Goal: Task Accomplishment & Management: Use online tool/utility

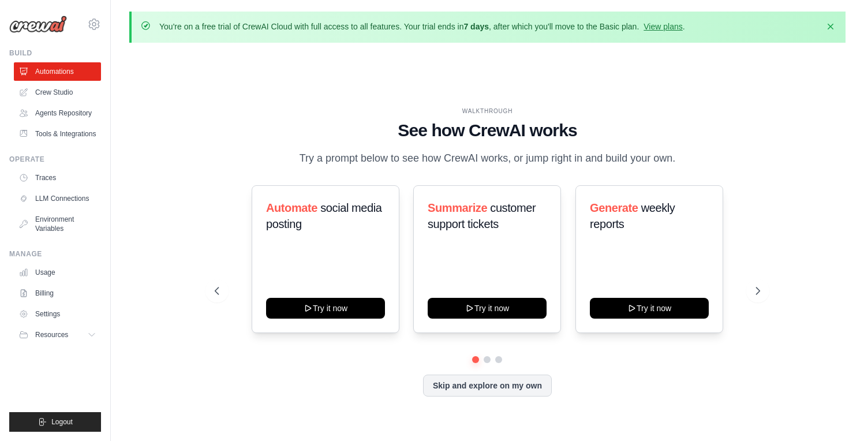
click at [212, 188] on div "WALKTHROUGH See how CrewAI works Try a prompt below to see how CrewAI works, or…" at bounding box center [487, 261] width 573 height 308
drag, startPoint x: 212, startPoint y: 188, endPoint x: 61, endPoint y: 72, distance: 189.7
click at [61, 72] on link "Automations" at bounding box center [58, 71] width 87 height 18
click at [177, 95] on div "WALKTHROUGH See how CrewAI works Try a prompt below to see how CrewAI works, or…" at bounding box center [487, 261] width 716 height 418
drag, startPoint x: 61, startPoint y: 72, endPoint x: 696, endPoint y: 163, distance: 641.2
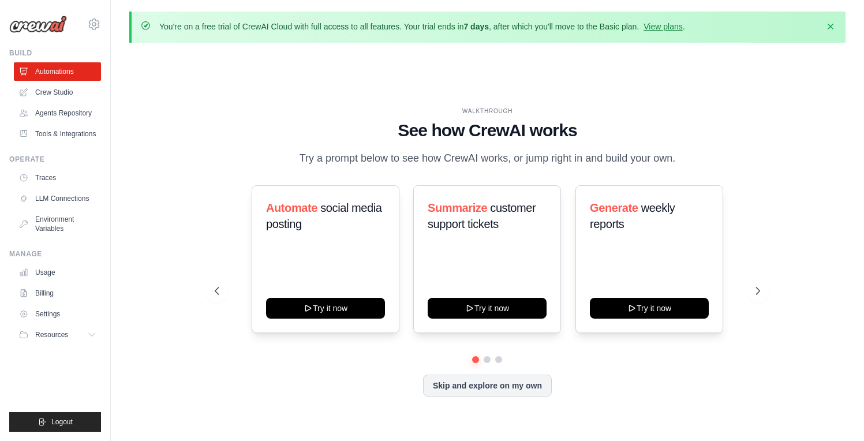
click at [696, 163] on div "WALKTHROUGH See how CrewAI works Try a prompt below to see how CrewAI works, or…" at bounding box center [487, 137] width 545 height 60
drag, startPoint x: 696, startPoint y: 163, endPoint x: 227, endPoint y: 165, distance: 469.1
click at [227, 165] on div "WALKTHROUGH See how CrewAI works Try a prompt below to see how CrewAI works, or…" at bounding box center [487, 137] width 545 height 60
drag, startPoint x: 227, startPoint y: 165, endPoint x: 177, endPoint y: 226, distance: 79.1
click at [177, 226] on div "WALKTHROUGH See how CrewAI works Try a prompt below to see how CrewAI works, or…" at bounding box center [487, 261] width 716 height 418
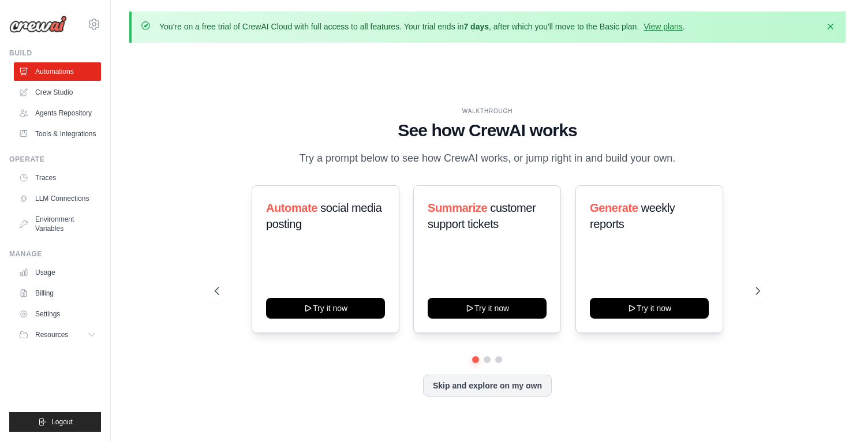
click at [44, 139] on link "Tools & Integrations" at bounding box center [57, 134] width 87 height 18
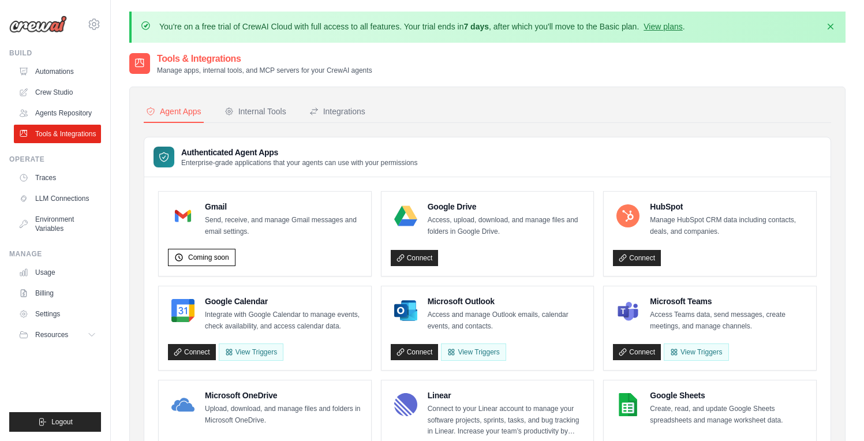
click at [344, 111] on div "Integrations" at bounding box center [337, 112] width 56 height 12
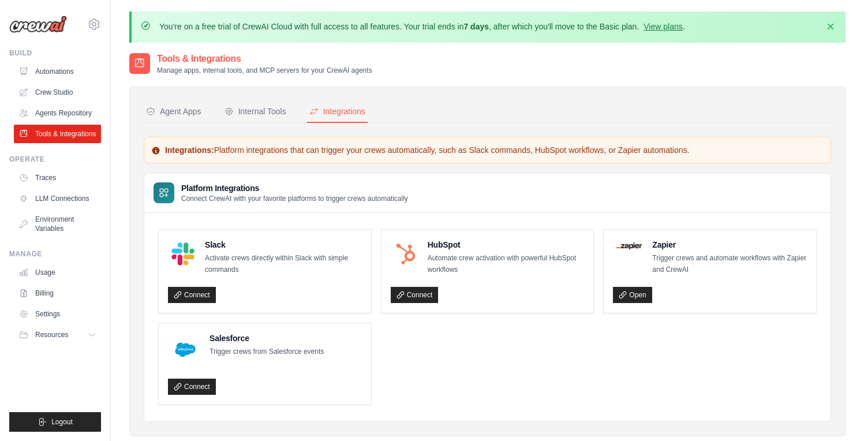
scroll to position [63, 0]
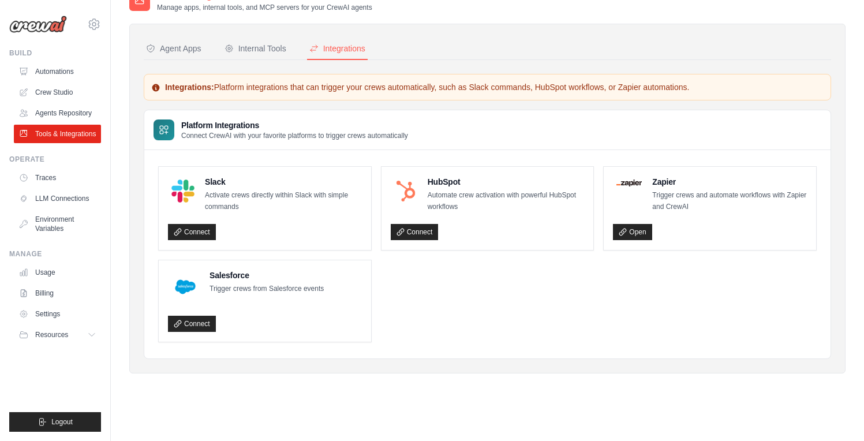
click at [452, 302] on ul "Slack Activate crews directly within Slack with simple commands Connect HubSpot…" at bounding box center [487, 254] width 658 height 176
click at [58, 113] on link "Agents Repository" at bounding box center [58, 113] width 87 height 18
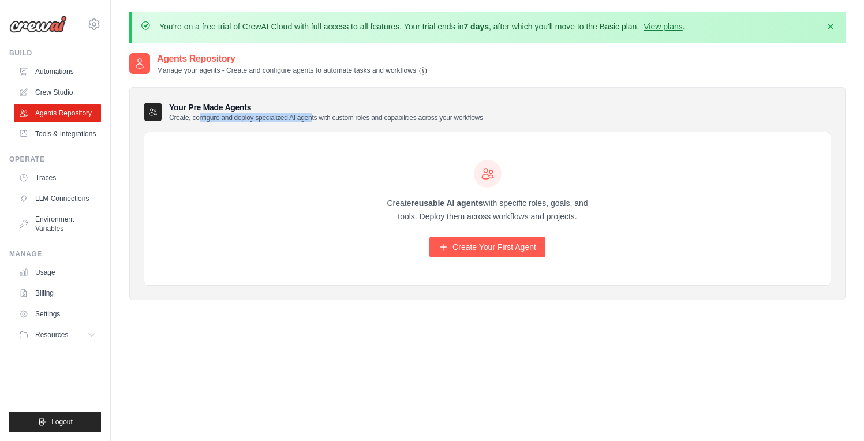
drag, startPoint x: 58, startPoint y: 113, endPoint x: 312, endPoint y: 119, distance: 253.4
click at [312, 119] on p "Create, configure and deploy specialized AI agents with custom roles and capabi…" at bounding box center [326, 117] width 314 height 9
click at [73, 82] on ul "Automations Crew Studio Agents Repository Tools & Integrations" at bounding box center [57, 102] width 87 height 81
click at [51, 92] on link "Crew Studio" at bounding box center [57, 92] width 87 height 18
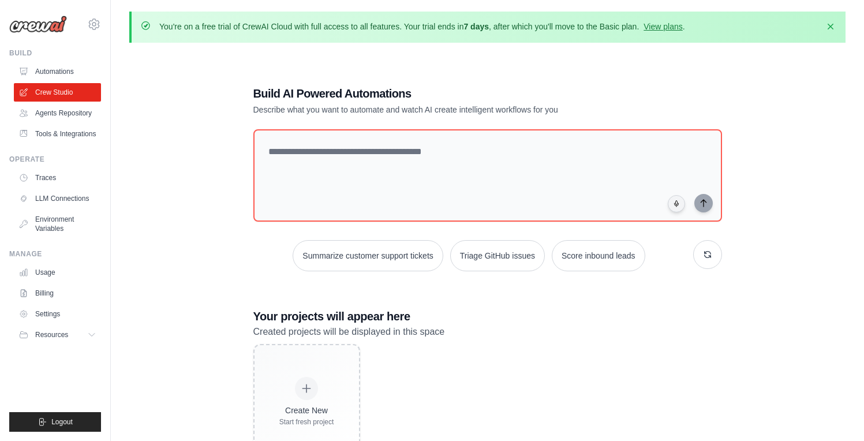
click at [182, 183] on div "Build AI Powered Automations Describe what you want to automate and watch AI cr…" at bounding box center [487, 272] width 716 height 441
click at [60, 71] on link "Automations" at bounding box center [57, 71] width 87 height 18
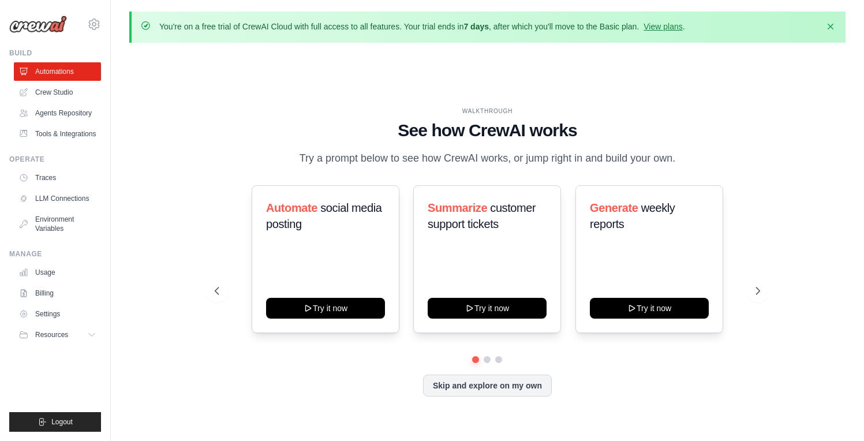
click at [54, 93] on link "Crew Studio" at bounding box center [57, 92] width 87 height 18
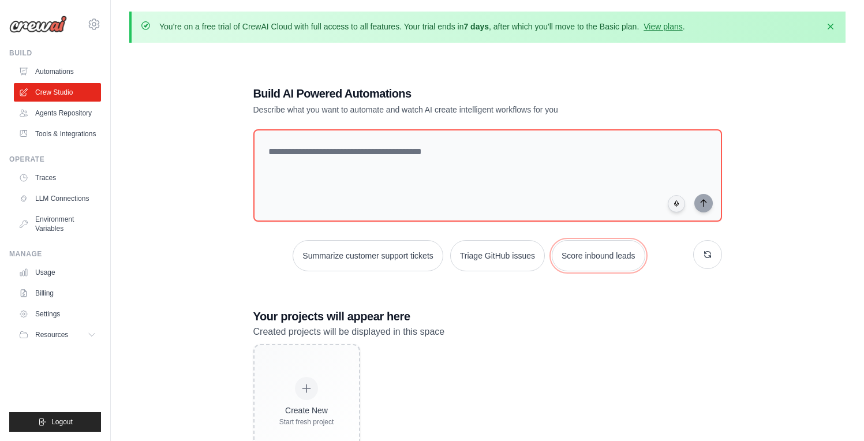
click at [591, 255] on button "Score inbound leads" at bounding box center [598, 255] width 93 height 31
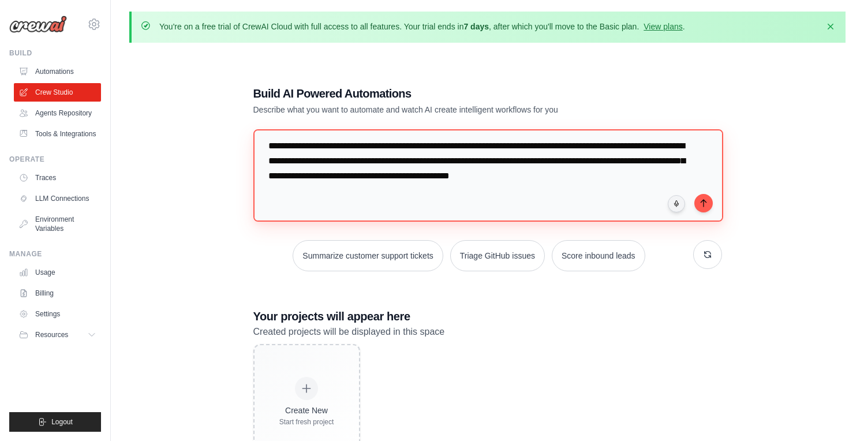
scroll to position [20, 0]
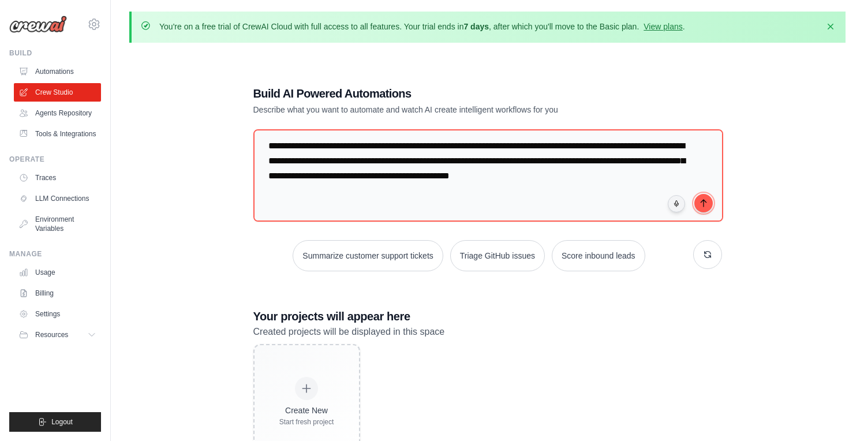
click at [703, 204] on icon "submit" at bounding box center [703, 202] width 9 height 9
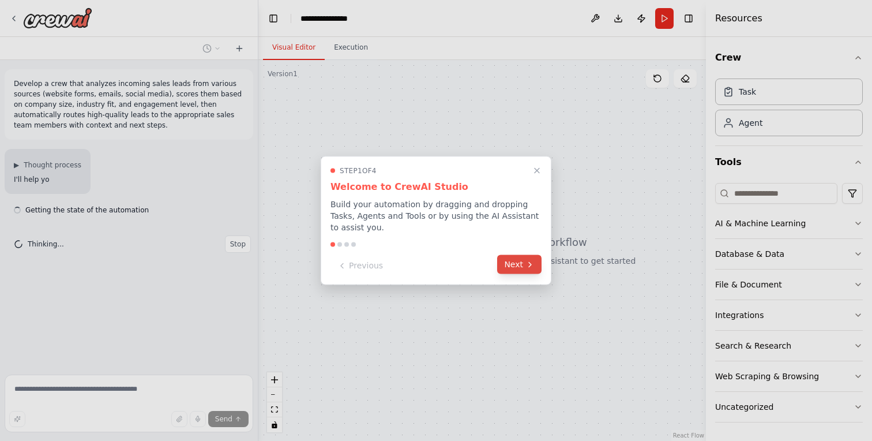
drag, startPoint x: 0, startPoint y: 0, endPoint x: 512, endPoint y: 270, distance: 579.2
click at [512, 270] on button "Next" at bounding box center [519, 264] width 44 height 19
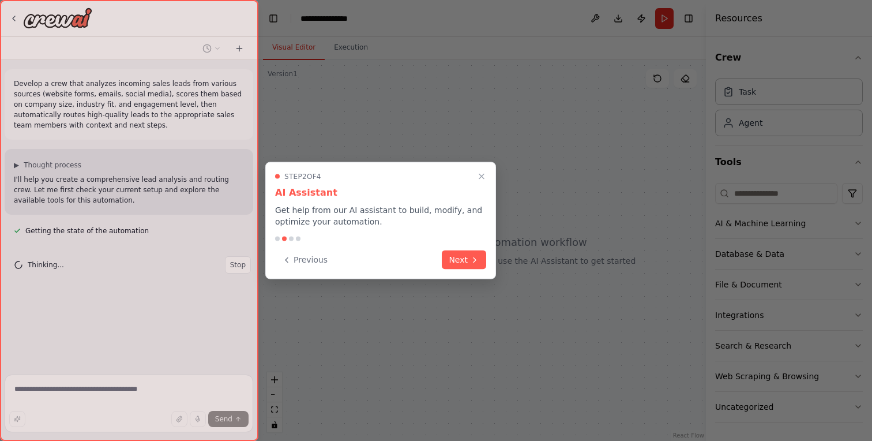
click at [473, 262] on icon at bounding box center [474, 259] width 9 height 9
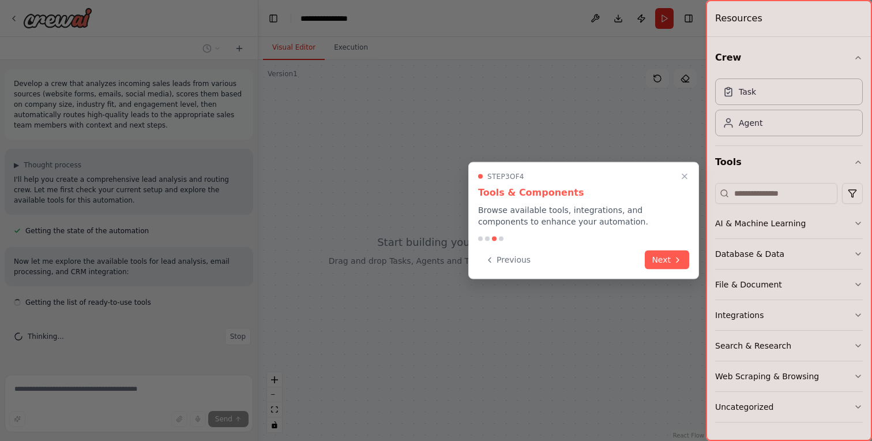
click at [663, 258] on button "Next" at bounding box center [667, 259] width 44 height 19
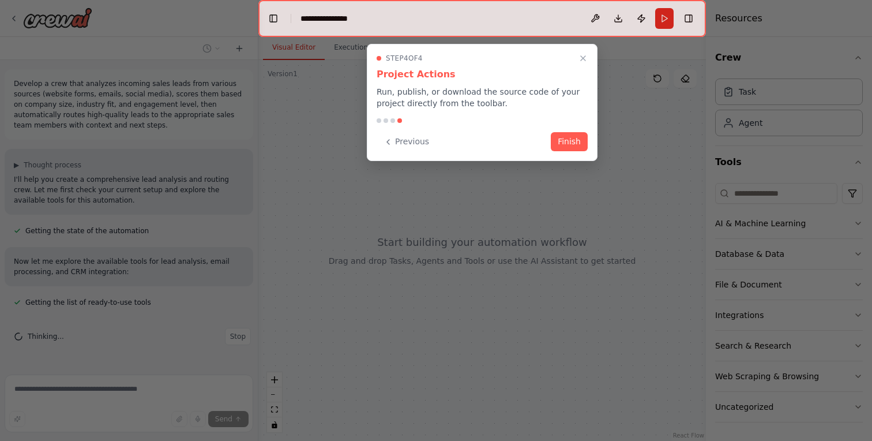
click at [568, 138] on button "Finish" at bounding box center [569, 141] width 37 height 19
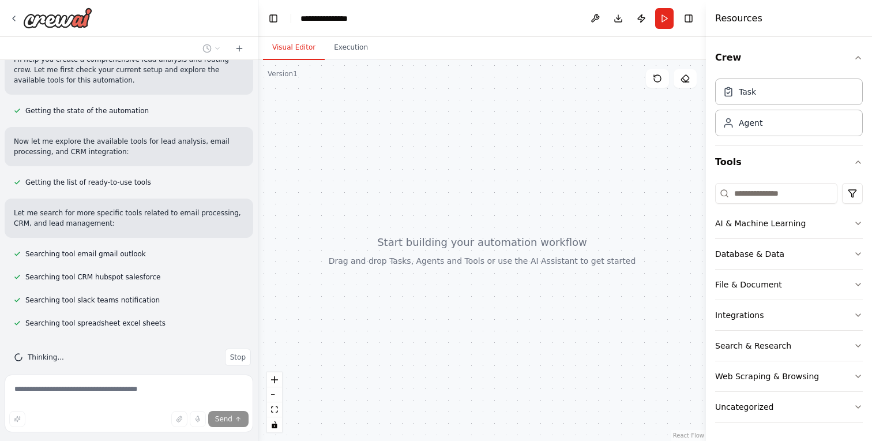
scroll to position [134, 0]
